Goal: Information Seeking & Learning: Learn about a topic

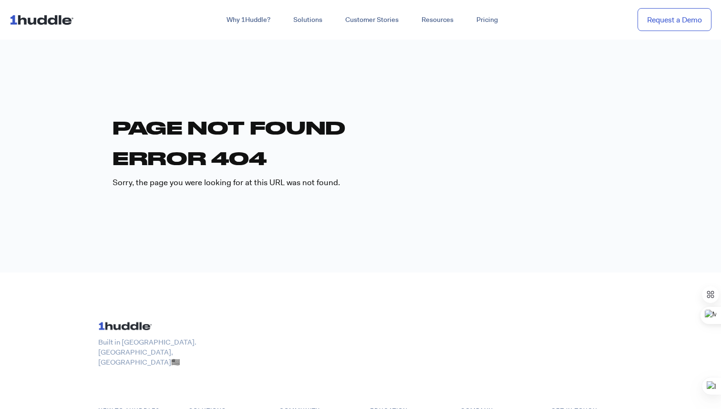
click at [45, 21] on img at bounding box center [44, 19] width 68 height 18
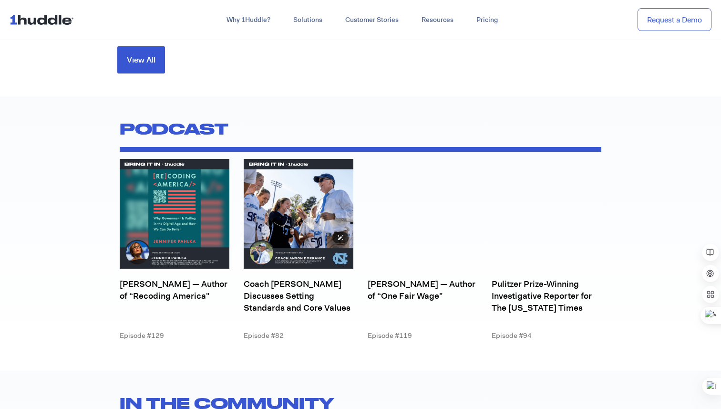
scroll to position [3327, 0]
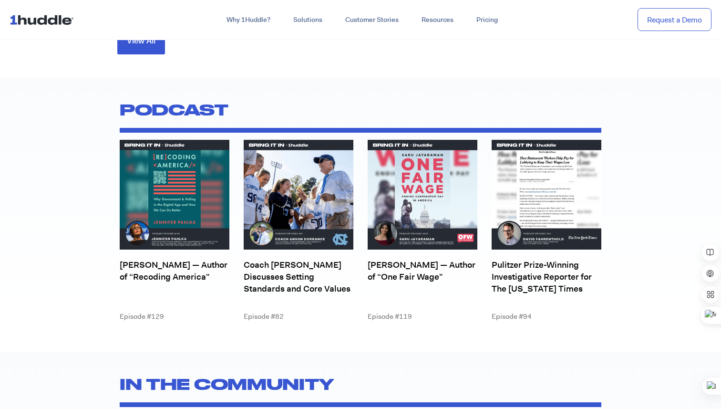
click at [204, 110] on h2 "PODCAST" at bounding box center [361, 109] width 482 height 27
click at [161, 278] on link "Jennifer Pahlka — Author of “Recoding America"" at bounding box center [174, 270] width 108 height 23
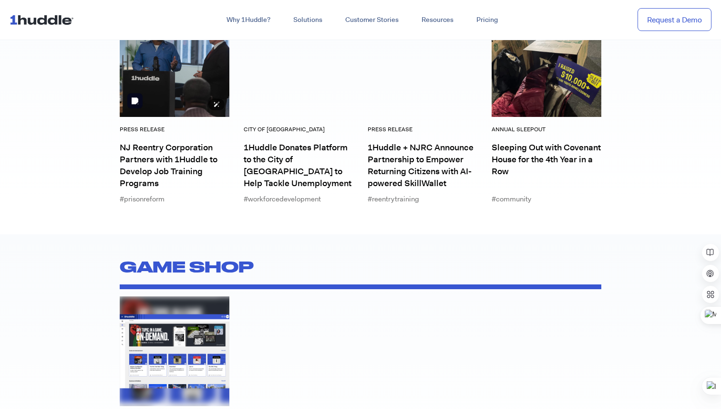
scroll to position [3634, 0]
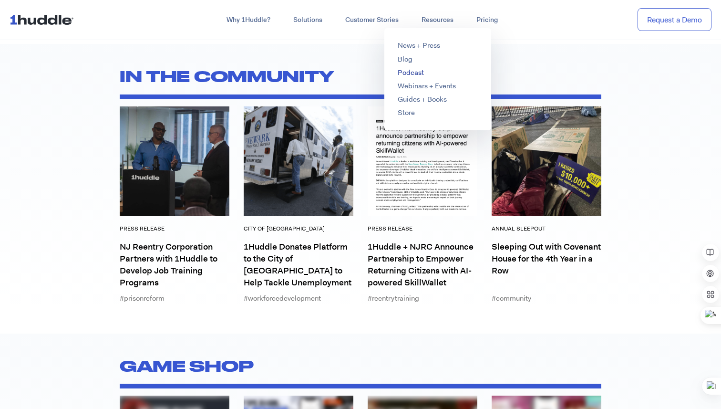
click at [415, 74] on link "Podcast" at bounding box center [411, 73] width 26 height 10
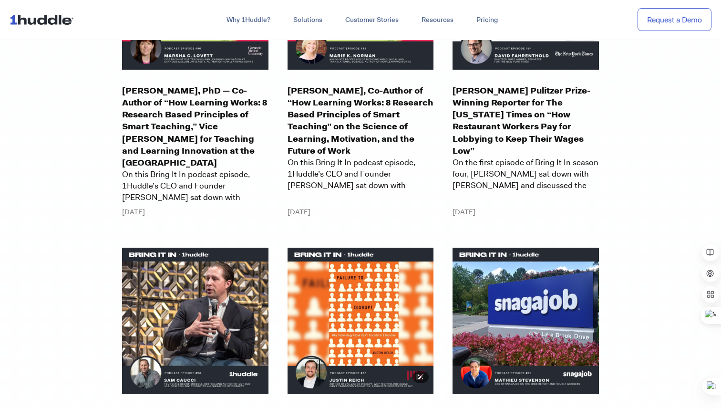
scroll to position [3759, 0]
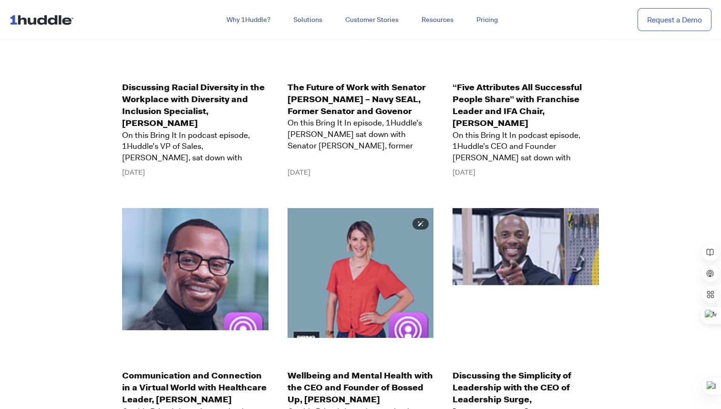
scroll to position [9799, 0]
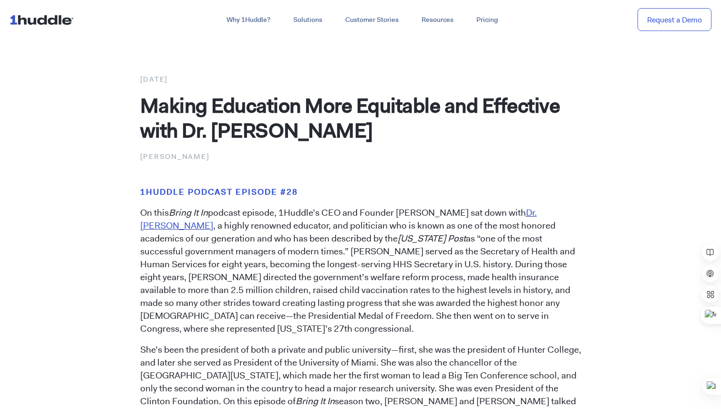
click at [532, 210] on span "Dr. Donna Shalala" at bounding box center [338, 218] width 397 height 25
click at [252, 189] on strong "1Huddle Podcast Episode #28" at bounding box center [219, 191] width 158 height 10
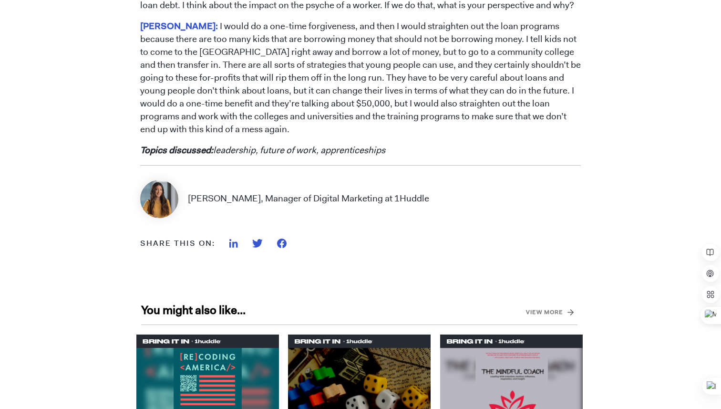
scroll to position [2282, 0]
